Goal: Transaction & Acquisition: Purchase product/service

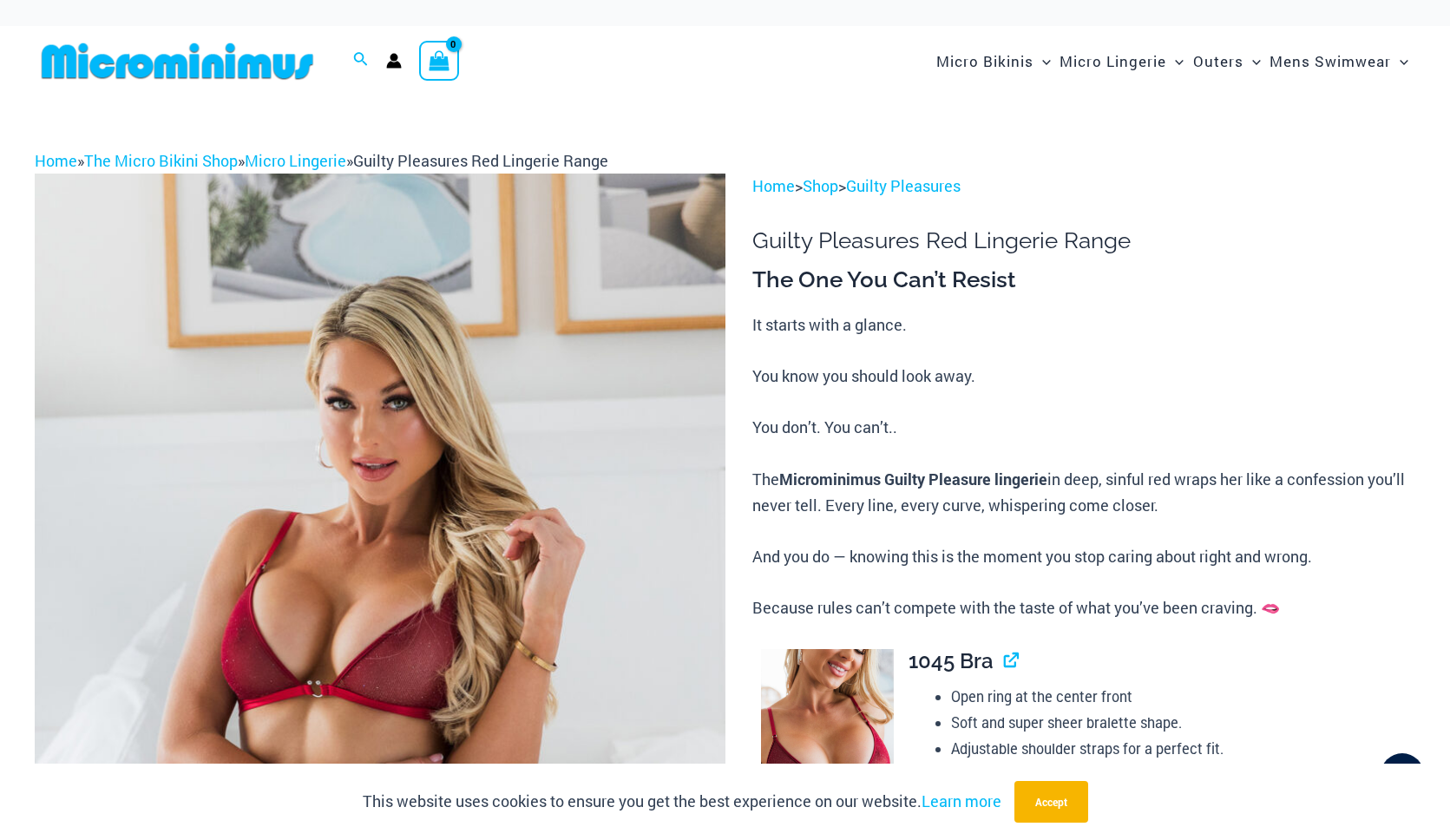
click at [123, 71] on img at bounding box center [177, 61] width 286 height 39
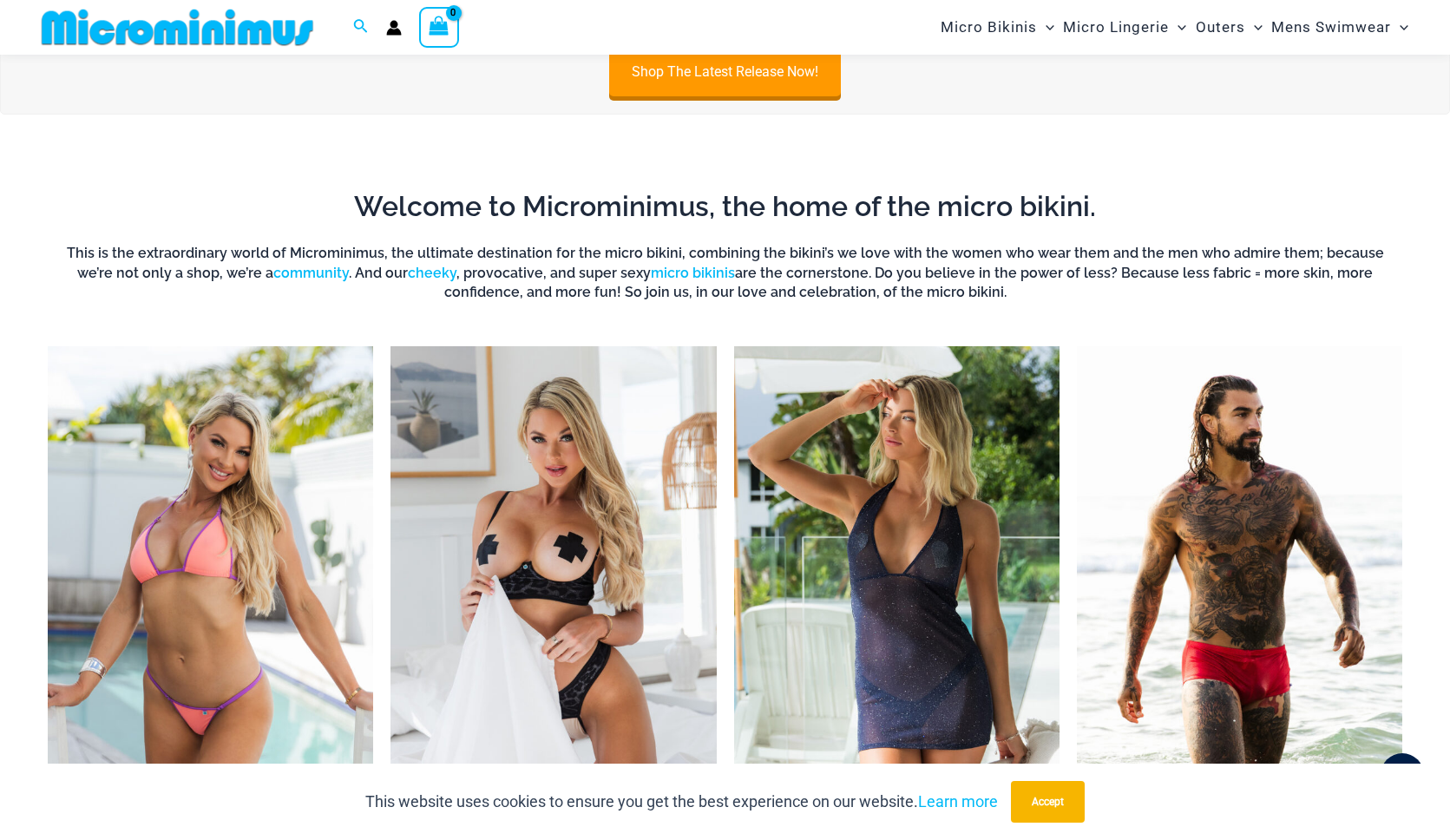
scroll to position [1198, 0]
